Goal: Task Accomplishment & Management: Manage account settings

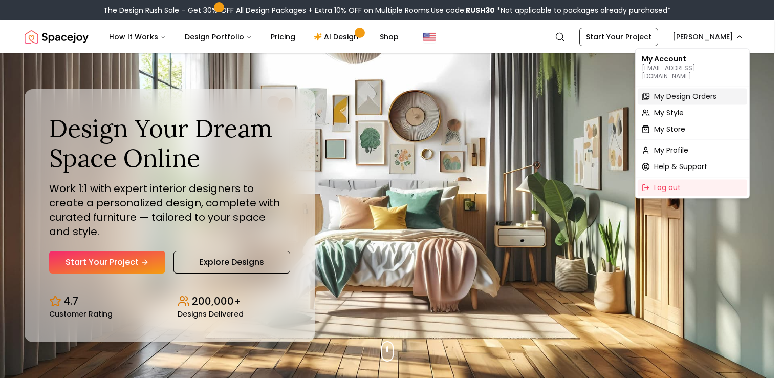
click at [694, 91] on span "My Design Orders" at bounding box center [685, 96] width 62 height 10
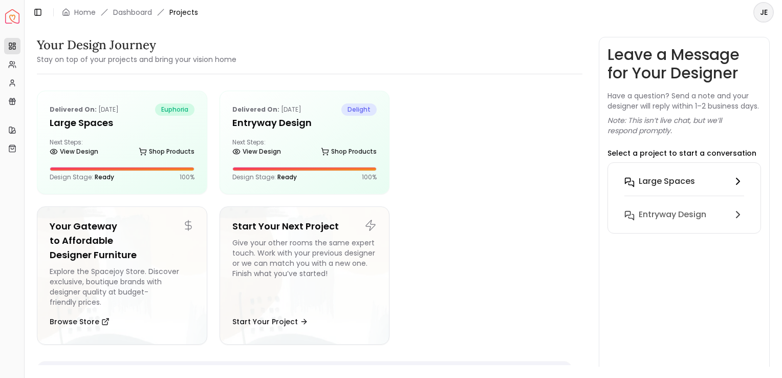
click at [681, 187] on h6 "Large Spaces" at bounding box center [667, 181] width 56 height 12
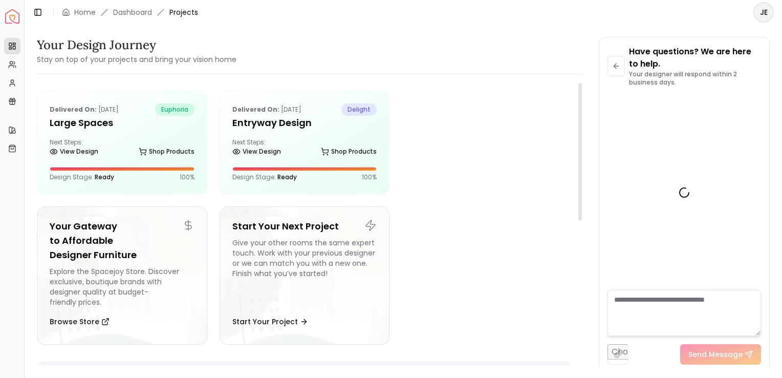
scroll to position [2573, 0]
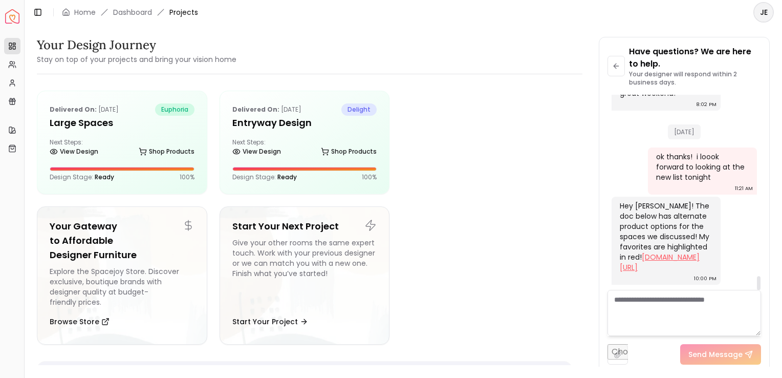
click at [662, 252] on link "[DOMAIN_NAME][URL]" at bounding box center [660, 262] width 80 height 20
click at [631, 316] on textarea at bounding box center [685, 313] width 154 height 46
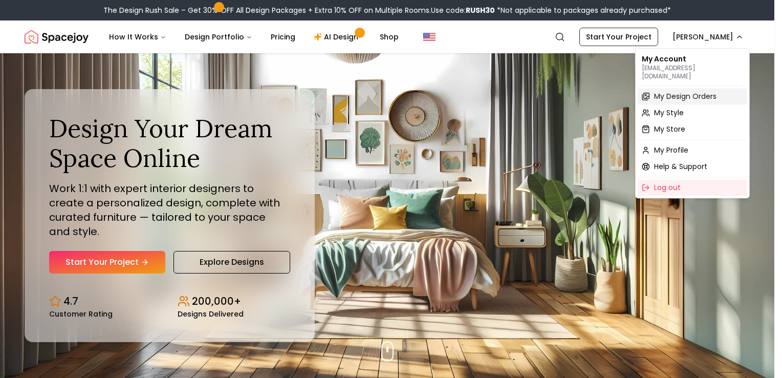
click at [686, 91] on span "My Design Orders" at bounding box center [685, 96] width 62 height 10
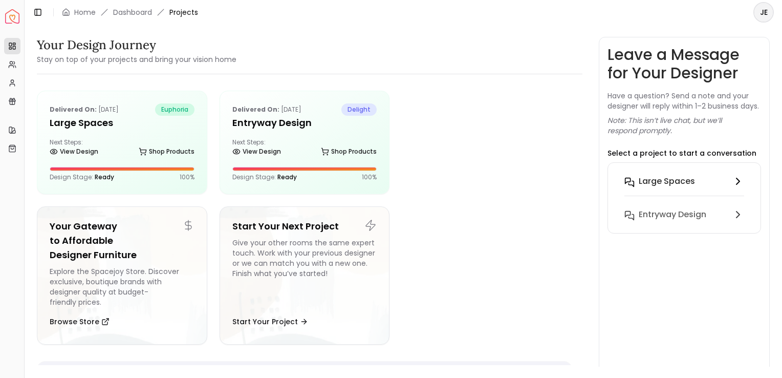
click at [662, 187] on h6 "Large Spaces" at bounding box center [667, 181] width 56 height 12
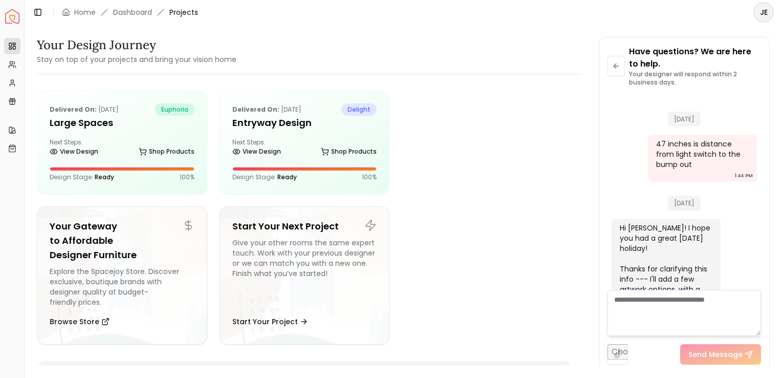
scroll to position [2573, 0]
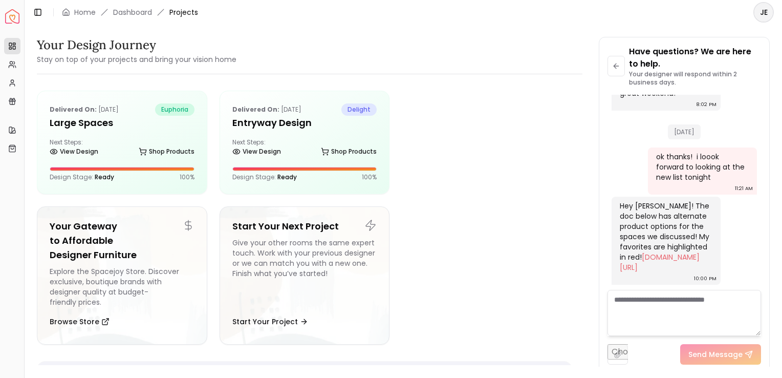
click at [654, 309] on textarea at bounding box center [685, 313] width 154 height 46
type textarea "*"
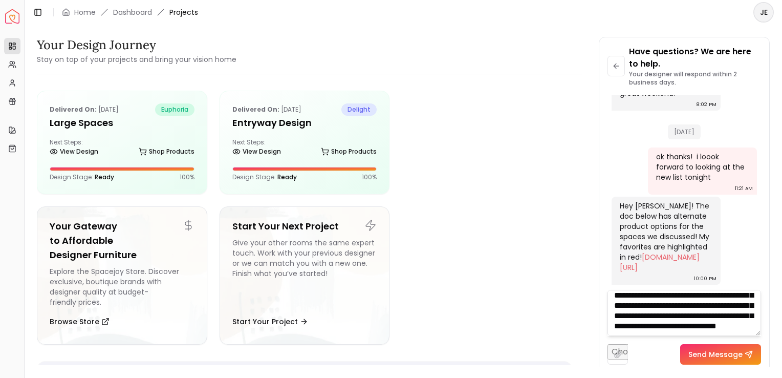
scroll to position [147, 0]
click at [741, 330] on textarea "**********" at bounding box center [685, 313] width 154 height 46
type textarea "**********"
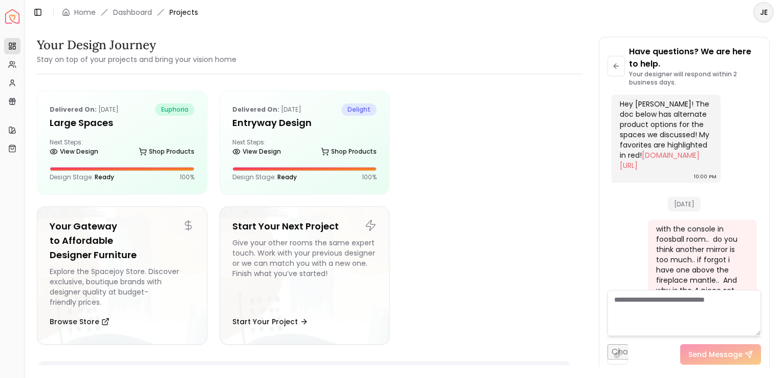
scroll to position [0, 0]
click at [669, 298] on textarea at bounding box center [685, 313] width 154 height 46
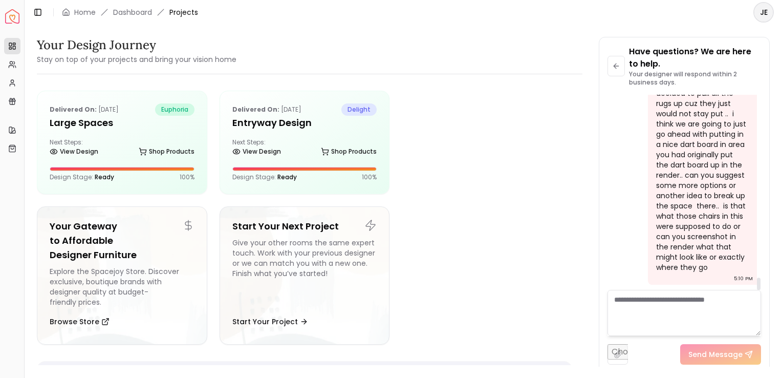
scroll to position [2924, 0]
